Goal: Information Seeking & Learning: Learn about a topic

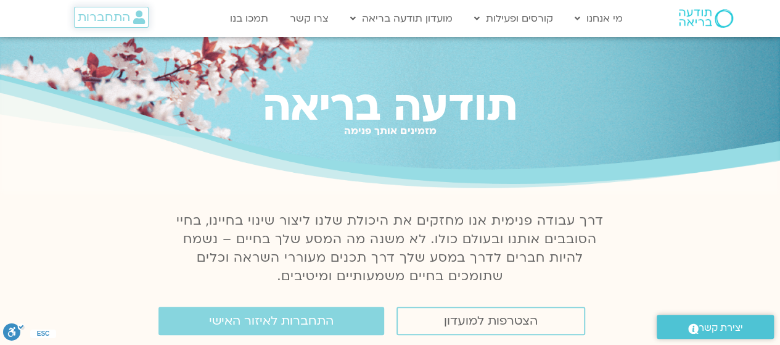
click at [96, 17] on span "התחברות" at bounding box center [104, 17] width 52 height 14
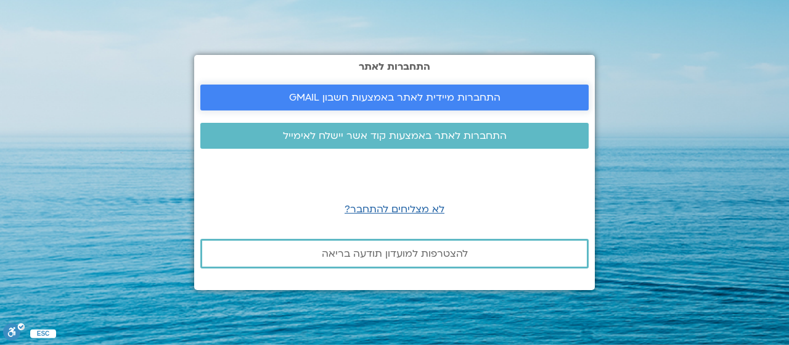
click at [432, 101] on span "התחברות מיידית לאתר באמצעות חשבון GMAIL" at bounding box center [395, 97] width 212 height 11
click at [432, 130] on span "התחברות לאתר באמצעות קוד אשר יישלח לאימייל" at bounding box center [395, 135] width 224 height 11
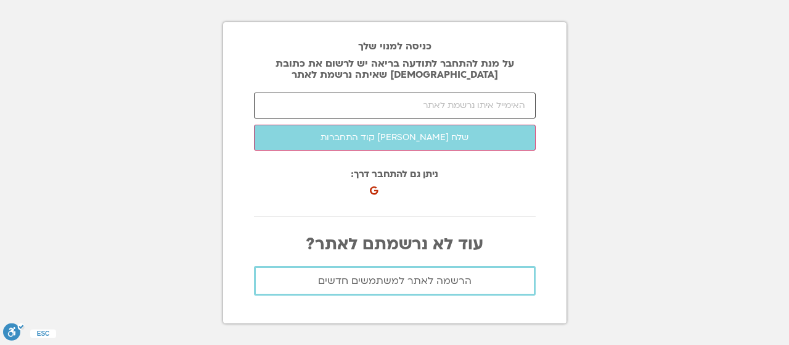
click at [501, 100] on input "email" at bounding box center [395, 106] width 282 height 26
type input "[EMAIL_ADDRESS][DOMAIN_NAME]"
click at [617, 100] on section "כניסה למנוי שלך על מנת להתחבר לתודעה בריאה יש לרשום את כתובת האיימל שאיתה נרשמת…" at bounding box center [394, 172] width 789 height 345
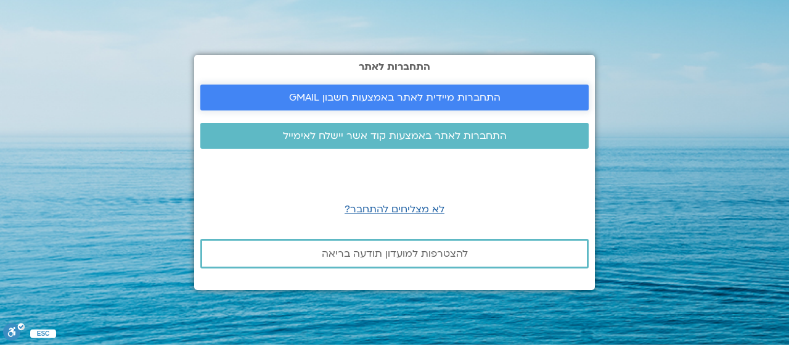
click at [469, 97] on span "התחברות מיידית לאתר באמצעות חשבון GMAIL" at bounding box center [395, 97] width 212 height 11
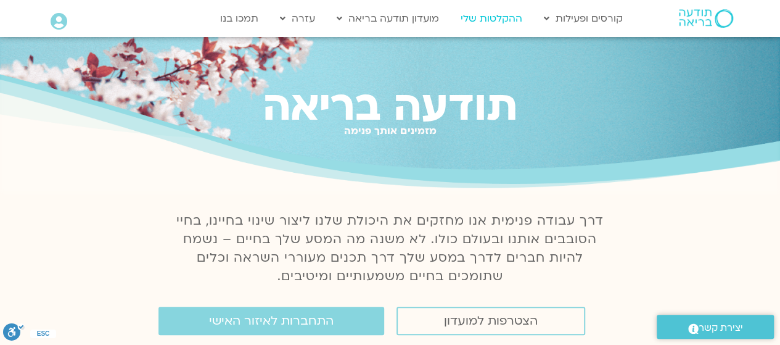
click at [498, 19] on link "ההקלטות שלי" at bounding box center [491, 18] width 74 height 23
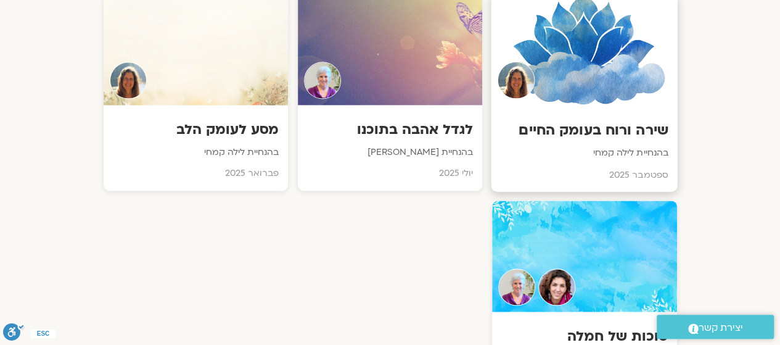
scroll to position [863, 0]
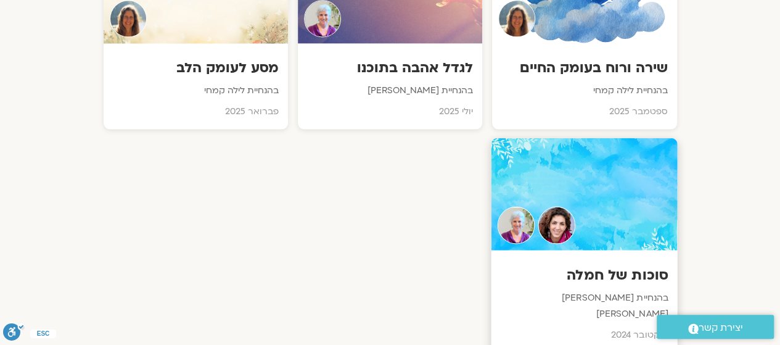
click at [628, 270] on h3 "סוכות של חמלה" at bounding box center [585, 274] width 168 height 19
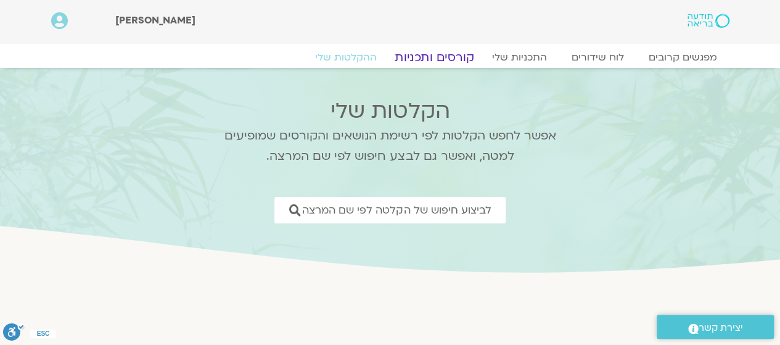
click at [446, 55] on link "קורסים ותכניות" at bounding box center [434, 57] width 109 height 15
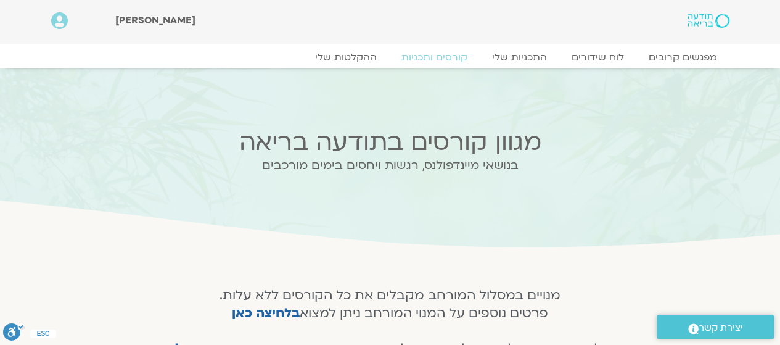
scroll to position [185, 0]
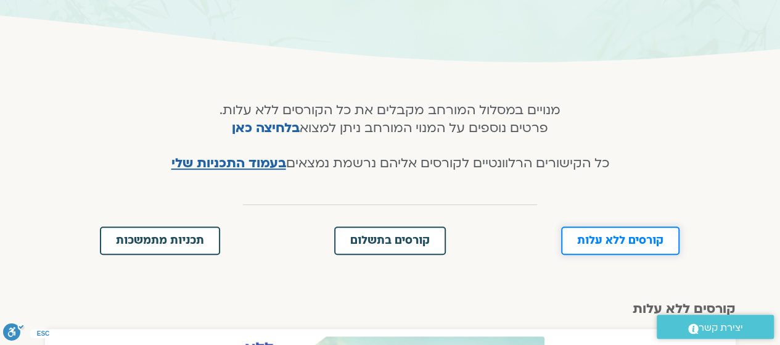
click at [613, 242] on span "קורסים ללא עלות" at bounding box center [620, 240] width 86 height 11
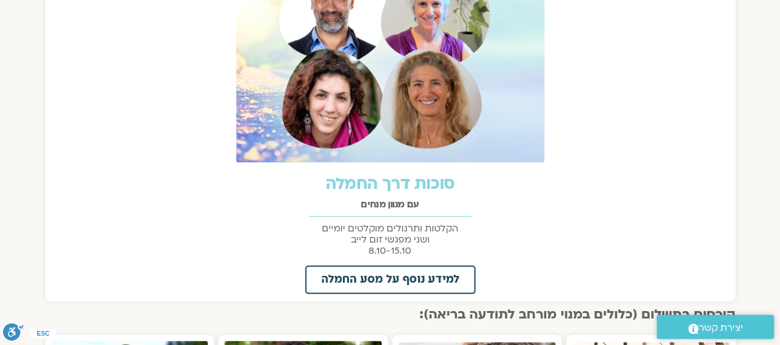
scroll to position [636, 0]
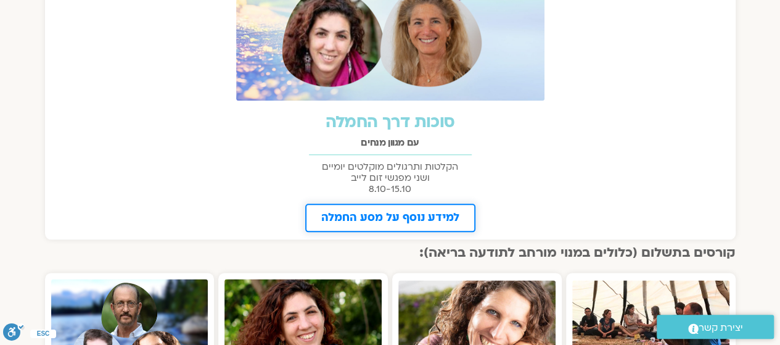
click at [438, 215] on span "למידע נוסף על מסע החמלה" at bounding box center [390, 217] width 138 height 11
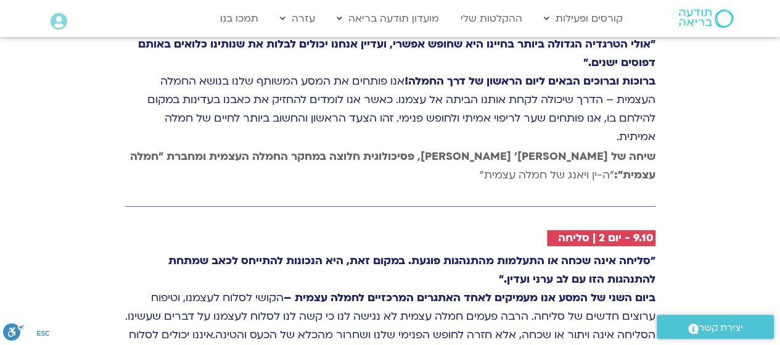
scroll to position [2097, 0]
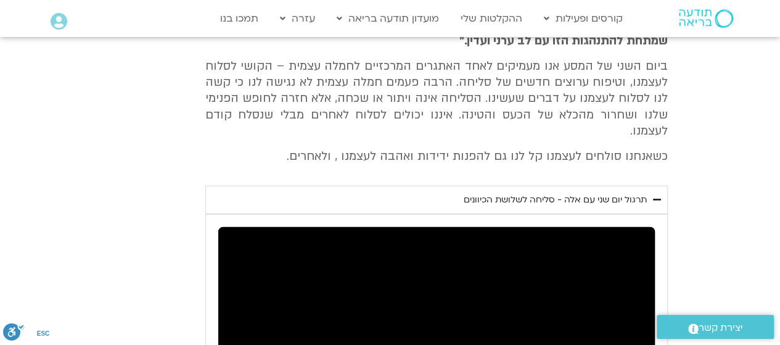
scroll to position [1397, 0]
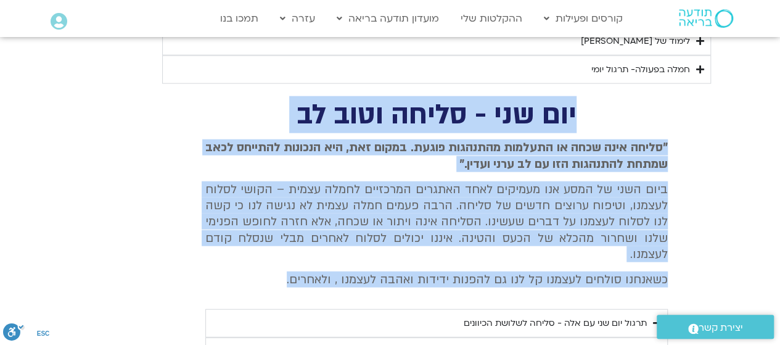
drag, startPoint x: 587, startPoint y: 105, endPoint x: 182, endPoint y: 256, distance: 432.4
copy div "יום שני - סליחה וטוב לב "סליחה אינה שכחה או התעלמות מהתנהגות פוגעת. במקום זאת, …"
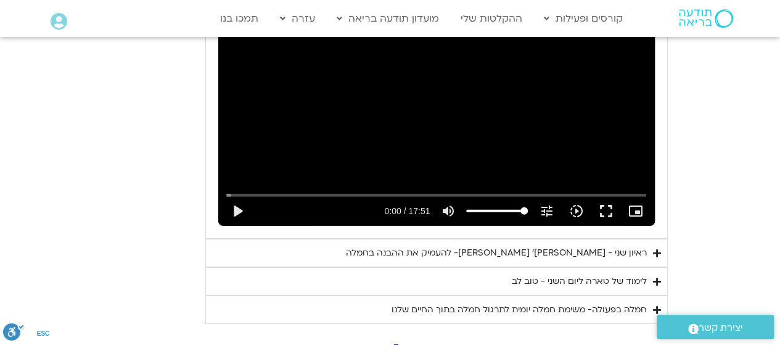
scroll to position [1828, 0]
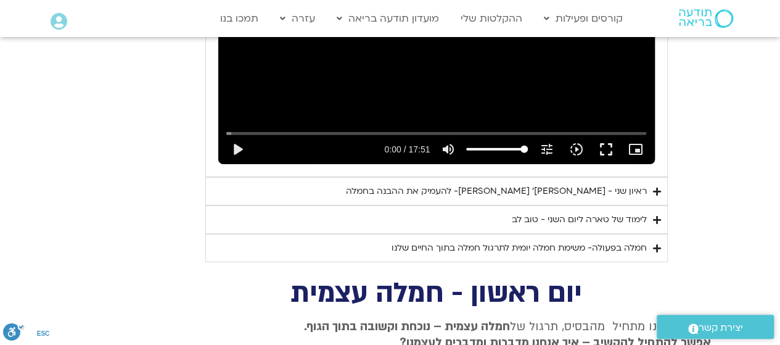
click at [592, 212] on div "לימוד של טארה ליום השני - טוב לב" at bounding box center [579, 219] width 135 height 15
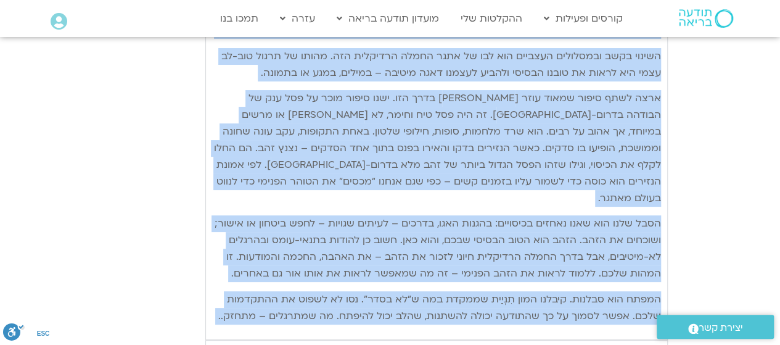
scroll to position [2388, 0]
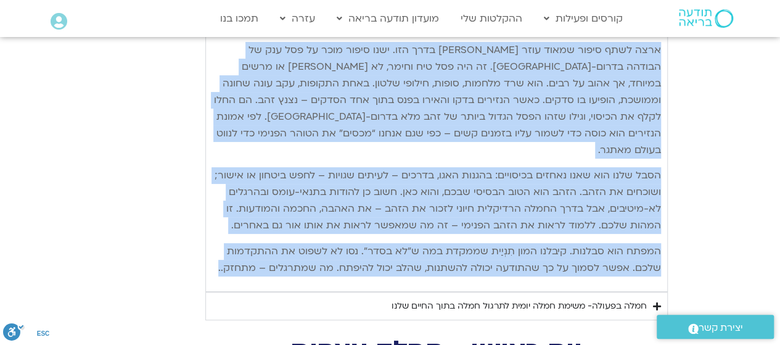
drag, startPoint x: 661, startPoint y: 227, endPoint x: 226, endPoint y: 255, distance: 436.3
copy div "lore ipsu do sita conse adipi elitse doeiu-te inci utlab – etdolorem aliqu enim…"
click at [212, 193] on p "הסבל שלנו הוא שאנו נאחזים בכיסויים: בהגנות האגו, בדרכים – לעיתים שגויות – לחפש …" at bounding box center [436, 200] width 449 height 67
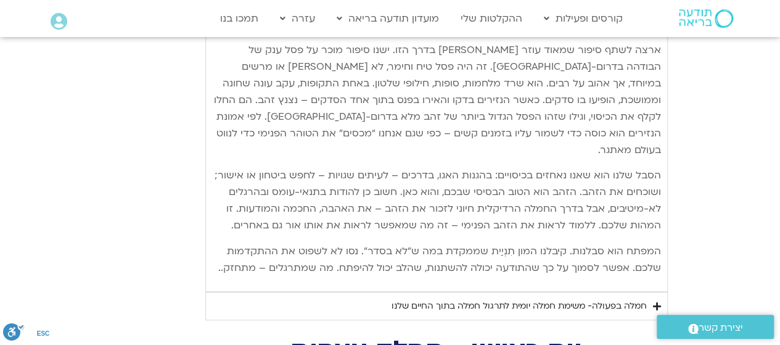
click at [523, 298] on div "חמלה בפעולה- משימת חמלה יומית לתרגול חמלה בתוך החיים שלנו" at bounding box center [519, 305] width 255 height 15
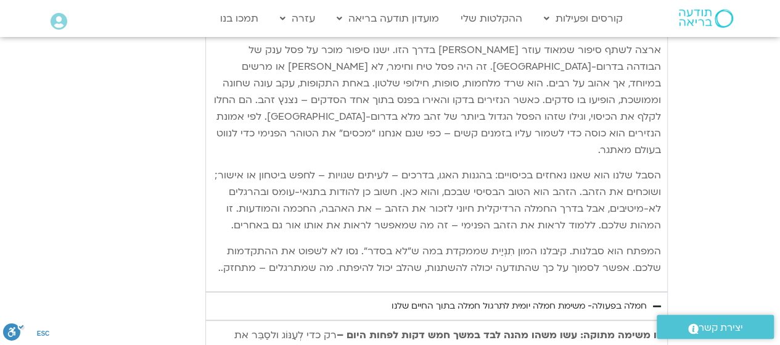
scroll to position [2511, 0]
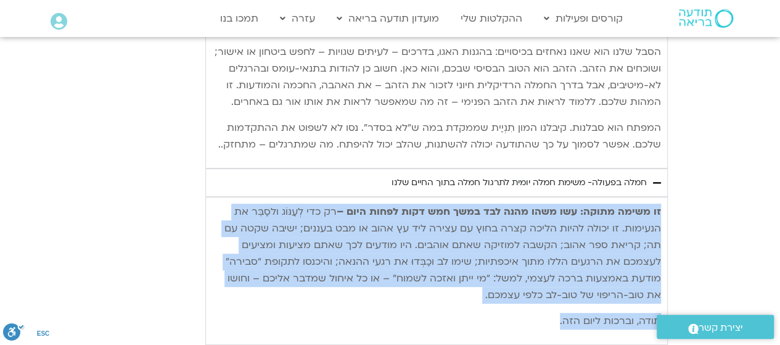
drag, startPoint x: 659, startPoint y: 188, endPoint x: 191, endPoint y: 306, distance: 482.8
copy div "זו משימה מתוקה: עשו משהו מהנה לבד במשך חמש דקות לפחות היום – רק כדי לְעַנּוֹג ו…"
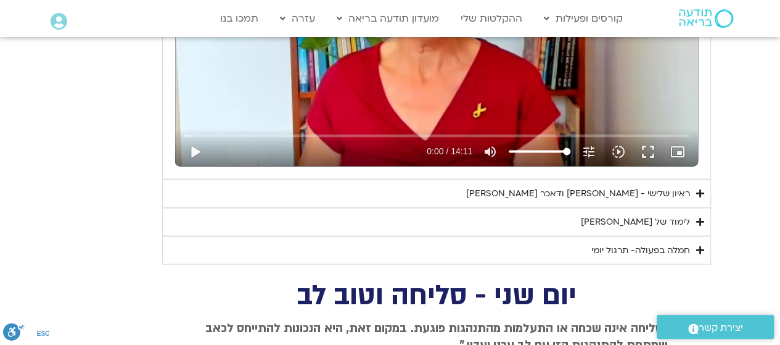
scroll to position [1401, 0]
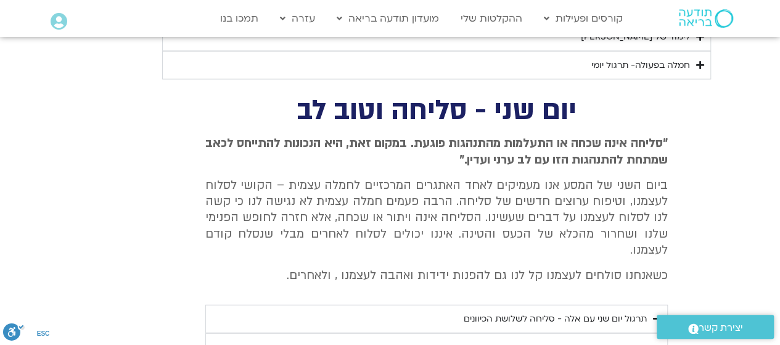
click at [655, 59] on div "חמלה בפעולה- תרגול יומי" at bounding box center [640, 65] width 99 height 15
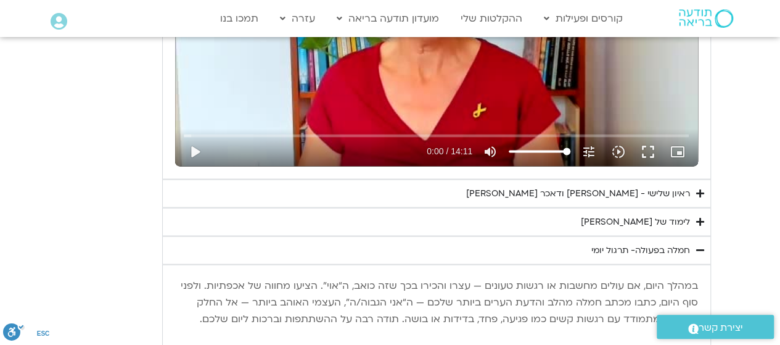
scroll to position [1154, 0]
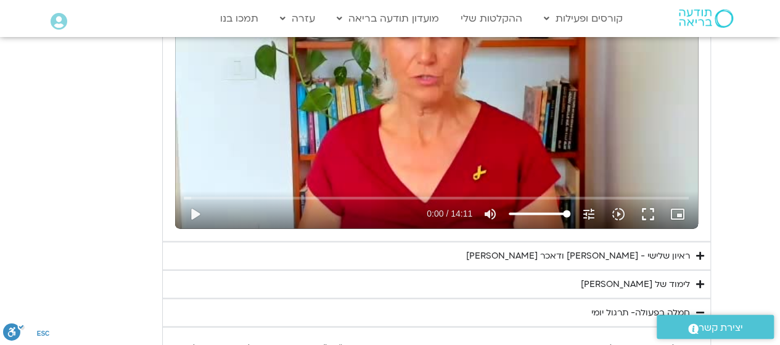
click at [617, 248] on div "ראיון שלישי - [PERSON_NAME] ודאכר [PERSON_NAME]" at bounding box center [578, 255] width 224 height 15
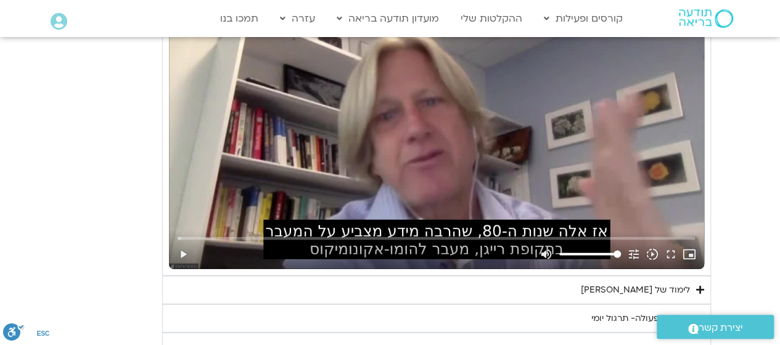
scroll to position [1586, 0]
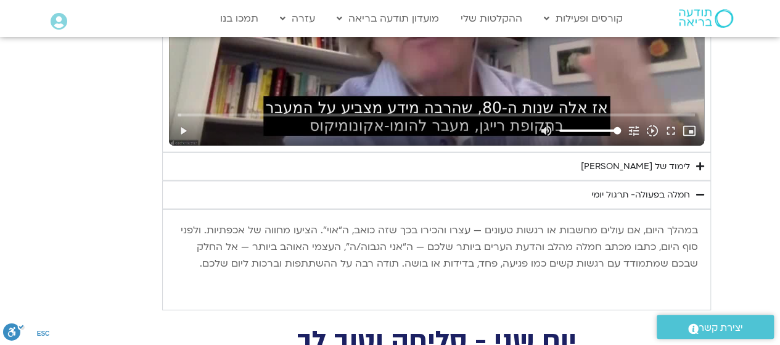
click at [672, 163] on div "לימוד של [PERSON_NAME]" at bounding box center [635, 166] width 109 height 15
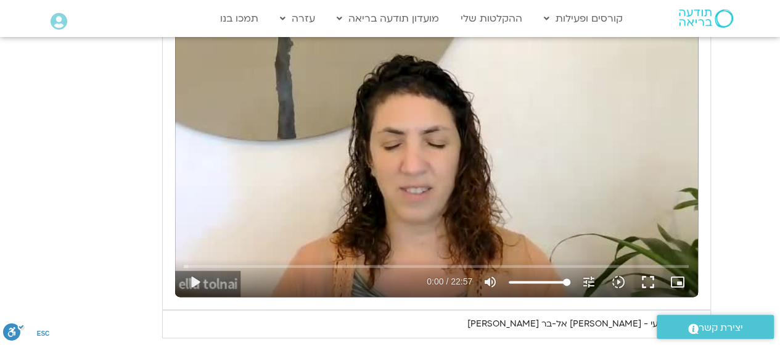
scroll to position [476, 0]
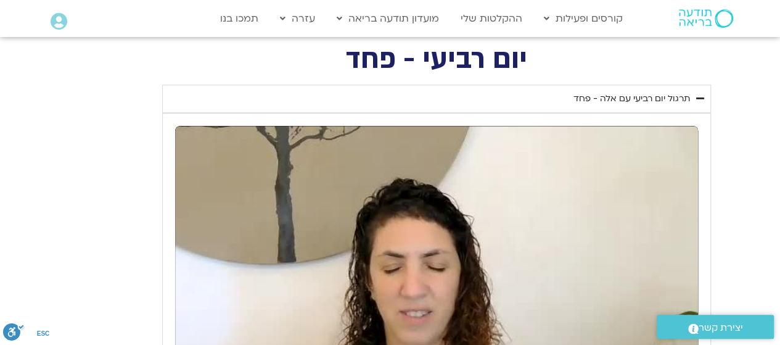
click at [628, 97] on div "תרגול יום רביעי עם אלה - פחד" at bounding box center [632, 98] width 117 height 15
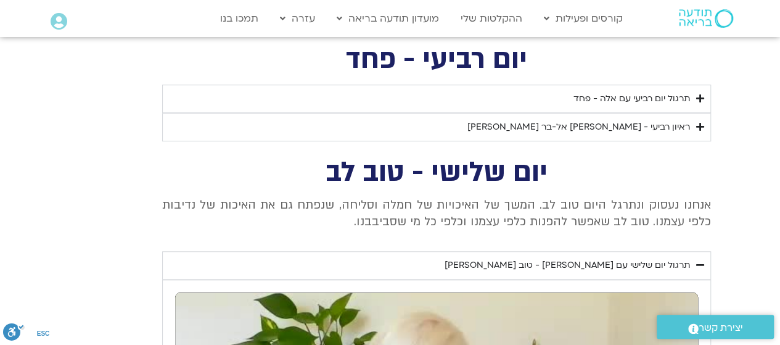
click at [627, 126] on div "ראיון רביעי - [PERSON_NAME] אל-בר [PERSON_NAME]" at bounding box center [578, 127] width 223 height 15
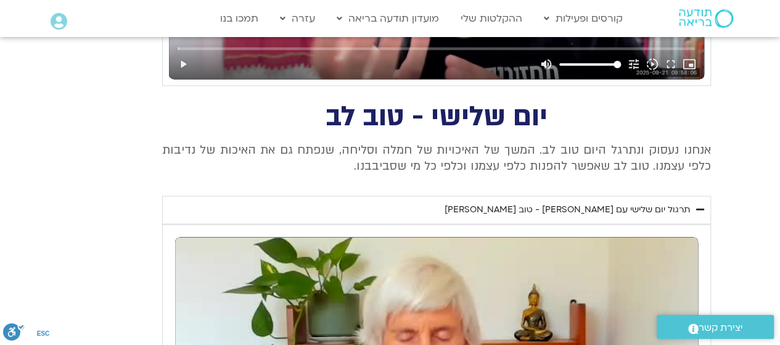
scroll to position [908, 0]
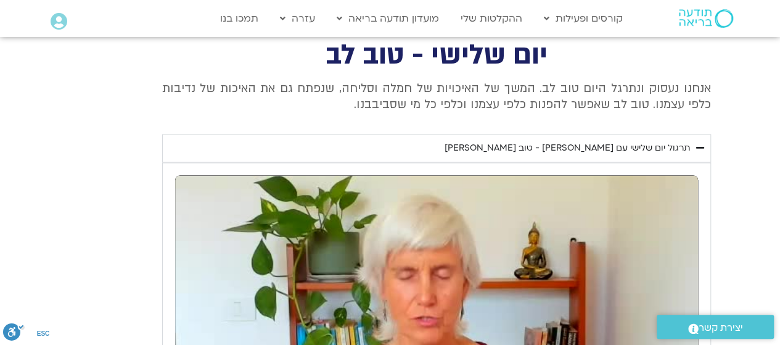
drag, startPoint x: 555, startPoint y: 50, endPoint x: 213, endPoint y: 119, distance: 348.6
copy div "יום שלישי - טוב לב אנחנו נעסוק ונתרגל היום טוב לב. המשך של האיכויות של חמלה וסל…"
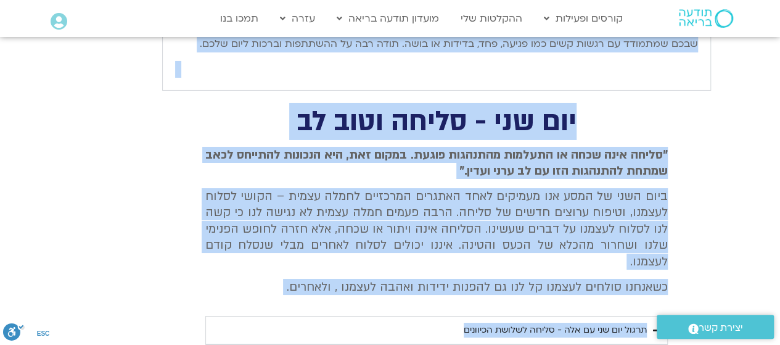
scroll to position [2191, 0]
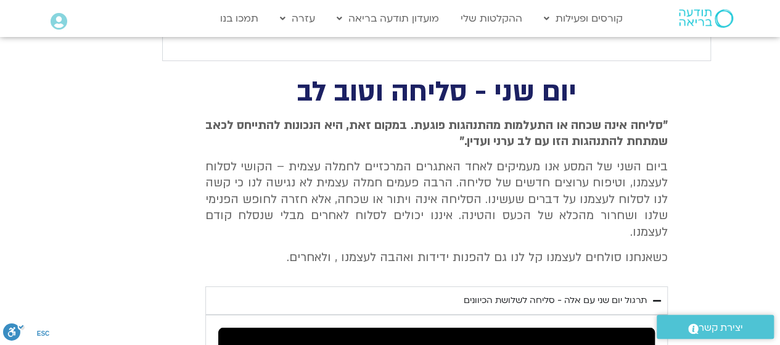
drag, startPoint x: 702, startPoint y: 130, endPoint x: 214, endPoint y: 36, distance: 496.7
copy body "lore ips Dolo Sita cons adip elitse doeiusm temp incid utlab etdol Magn Aliq en…"
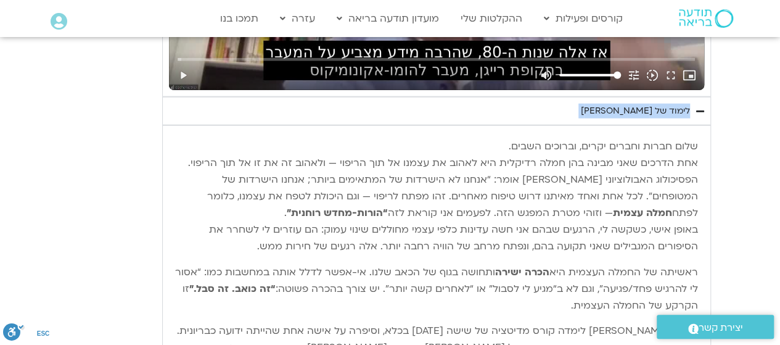
scroll to position [1698, 0]
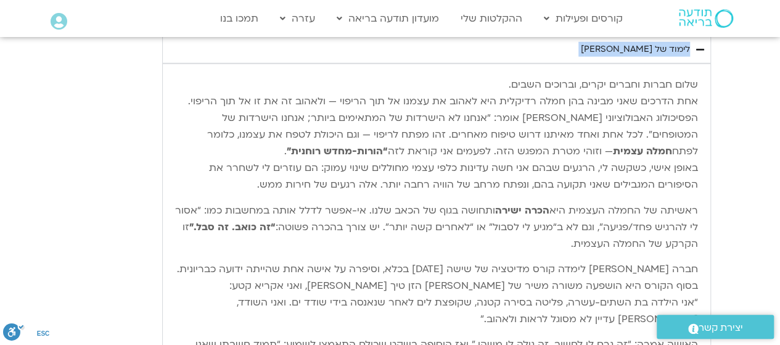
click at [699, 78] on div "שלום חברות וחברים יקרים, וברוכים השבים. אחת הדרכים שאני מבינה בהן חמלה רדיקלית …" at bounding box center [436, 244] width 535 height 348
click at [697, 79] on p "שלום חברות וחברים יקרים, וברוכים השבים. אחת הדרכים שאני מבינה בהן חמלה רדיקלית …" at bounding box center [436, 134] width 523 height 117
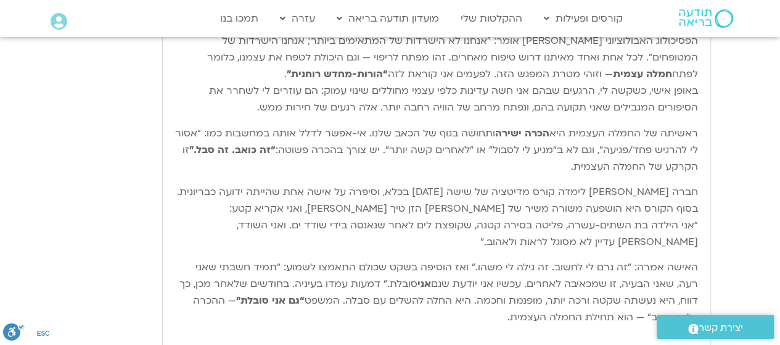
scroll to position [1778, 0]
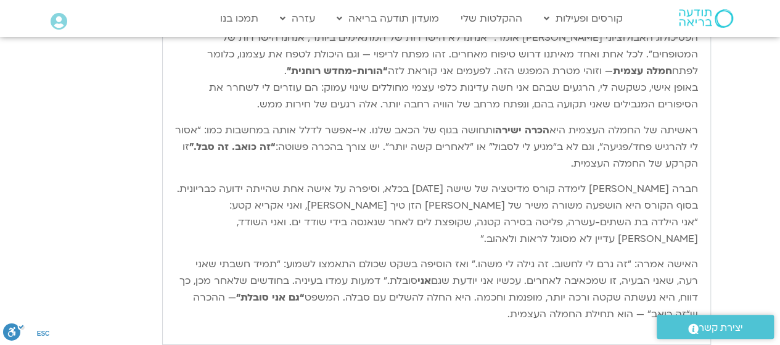
drag, startPoint x: 697, startPoint y: 79, endPoint x: 190, endPoint y: 309, distance: 556.7
click at [190, 309] on div "שלום חברות וחברים יקרים, וברוכים השבים. אחת הדרכים שאני מבינה בהן חמלה רדיקלית …" at bounding box center [436, 163] width 523 height 335
copy div "lore ipsum dolors ametc, adipisc elits. doe tempor inci utlab etd magn aliquae …"
